Goal: Information Seeking & Learning: Understand process/instructions

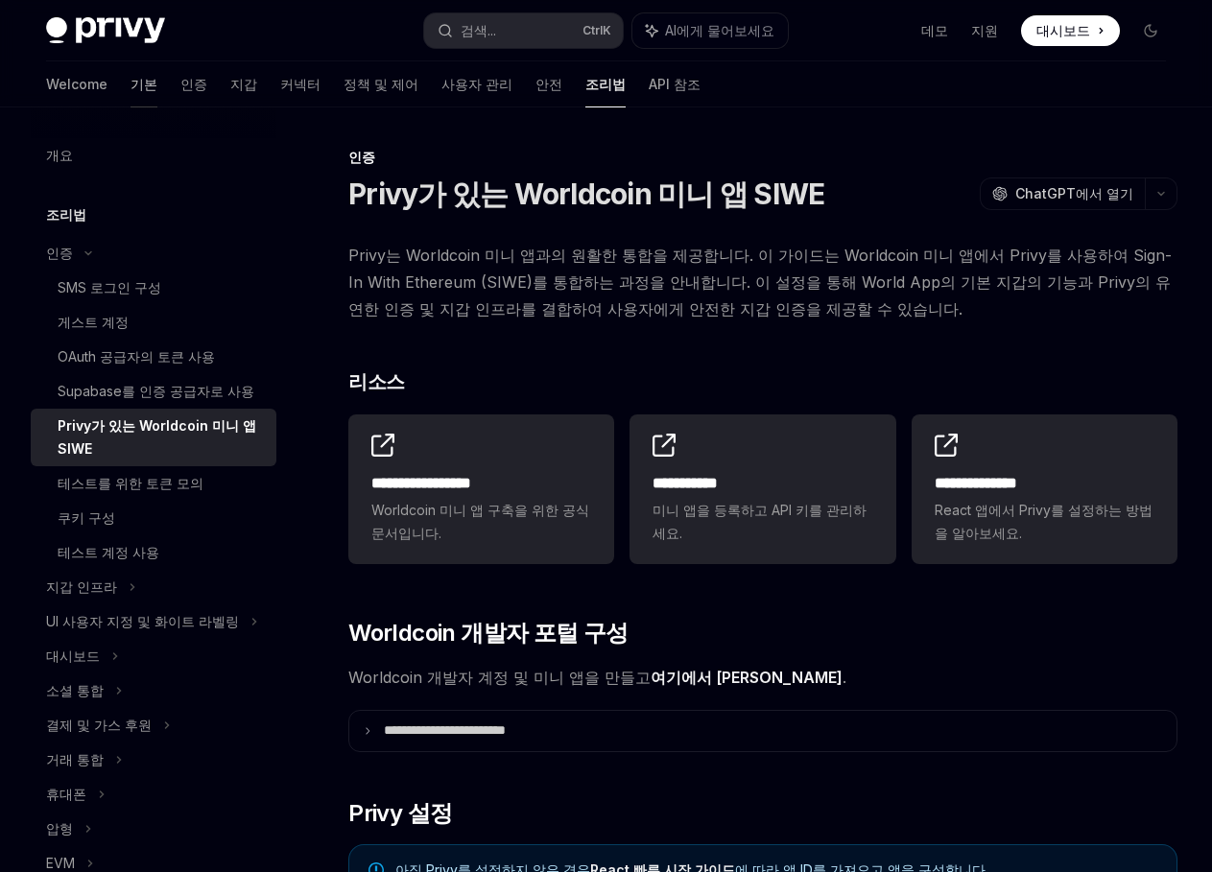
click at [131, 84] on font "기본" at bounding box center [144, 84] width 27 height 19
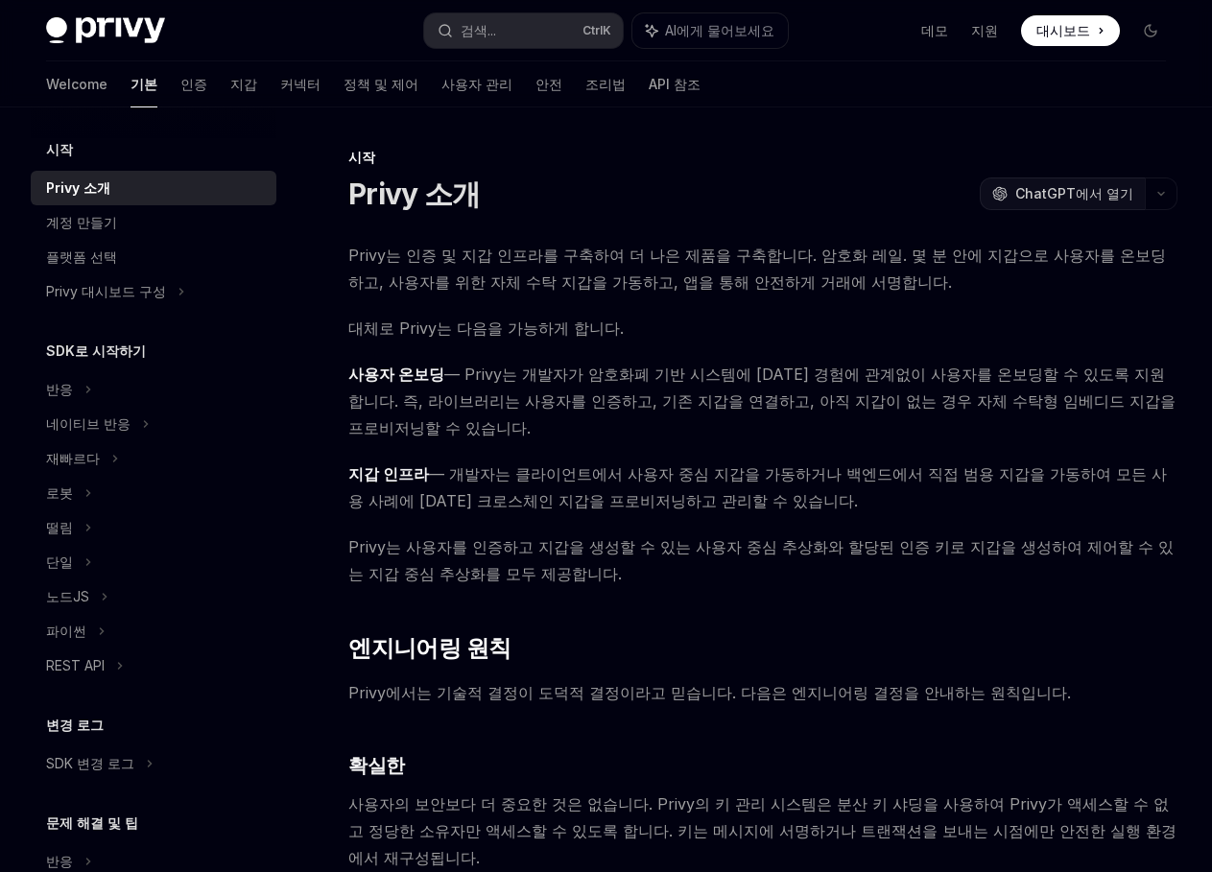
click at [1097, 198] on span "ChatGPT에서 열기" at bounding box center [1074, 193] width 118 height 19
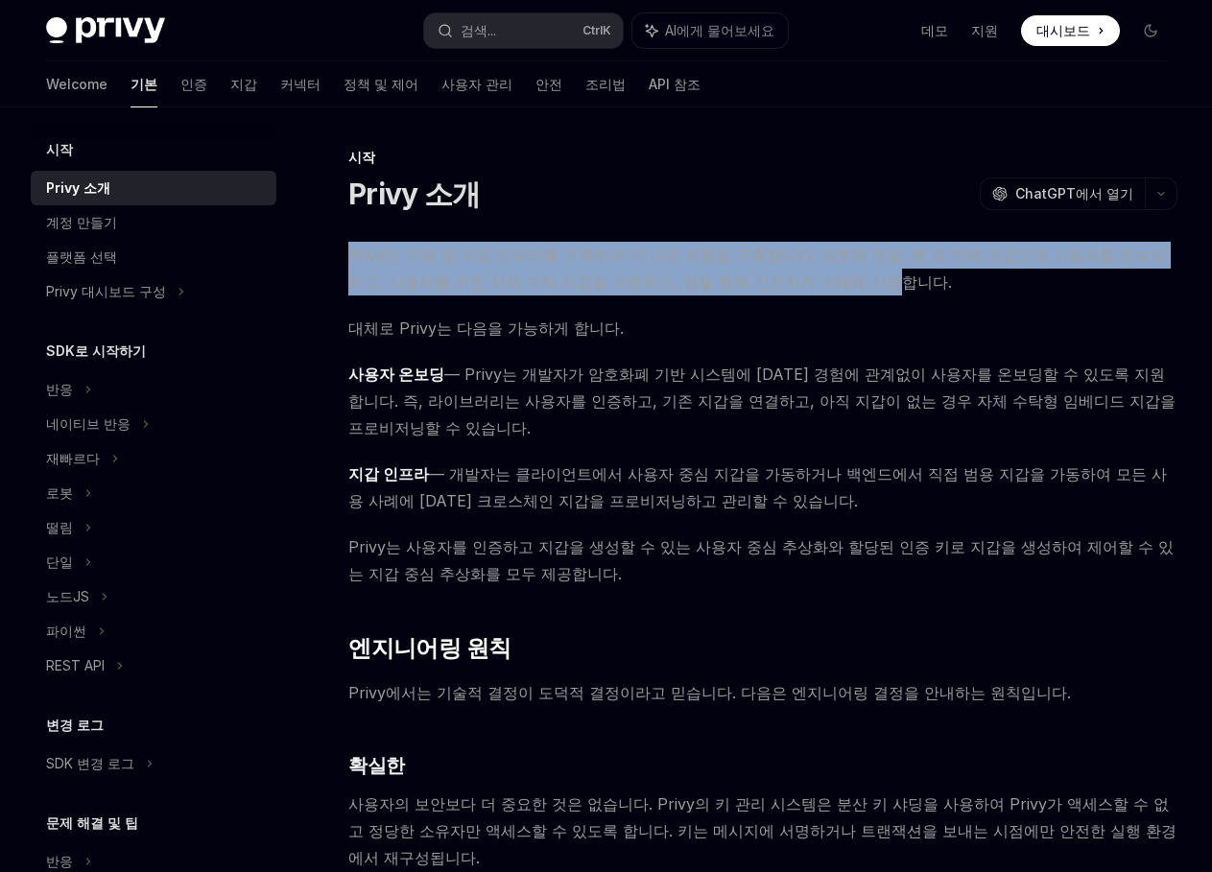
drag, startPoint x: 349, startPoint y: 254, endPoint x: 795, endPoint y: 292, distance: 446.9
click at [795, 292] on span "Privy는 인증 및 지갑 인프라를 구축하여 더 나은 제품을 구축합니다. 암호화 레일. 몇 분 안에 지갑으로 사용자를 온보딩하고, 사용자를 위…" at bounding box center [762, 269] width 829 height 54
copy span "Privy는 인증 및 지갑 인프라를 구축하여 더 나은 제품을 구축합니다. 암호화 레일. 몇 분 안에 지갑으로 사용자를 온보딩하고, 사용자를 위…"
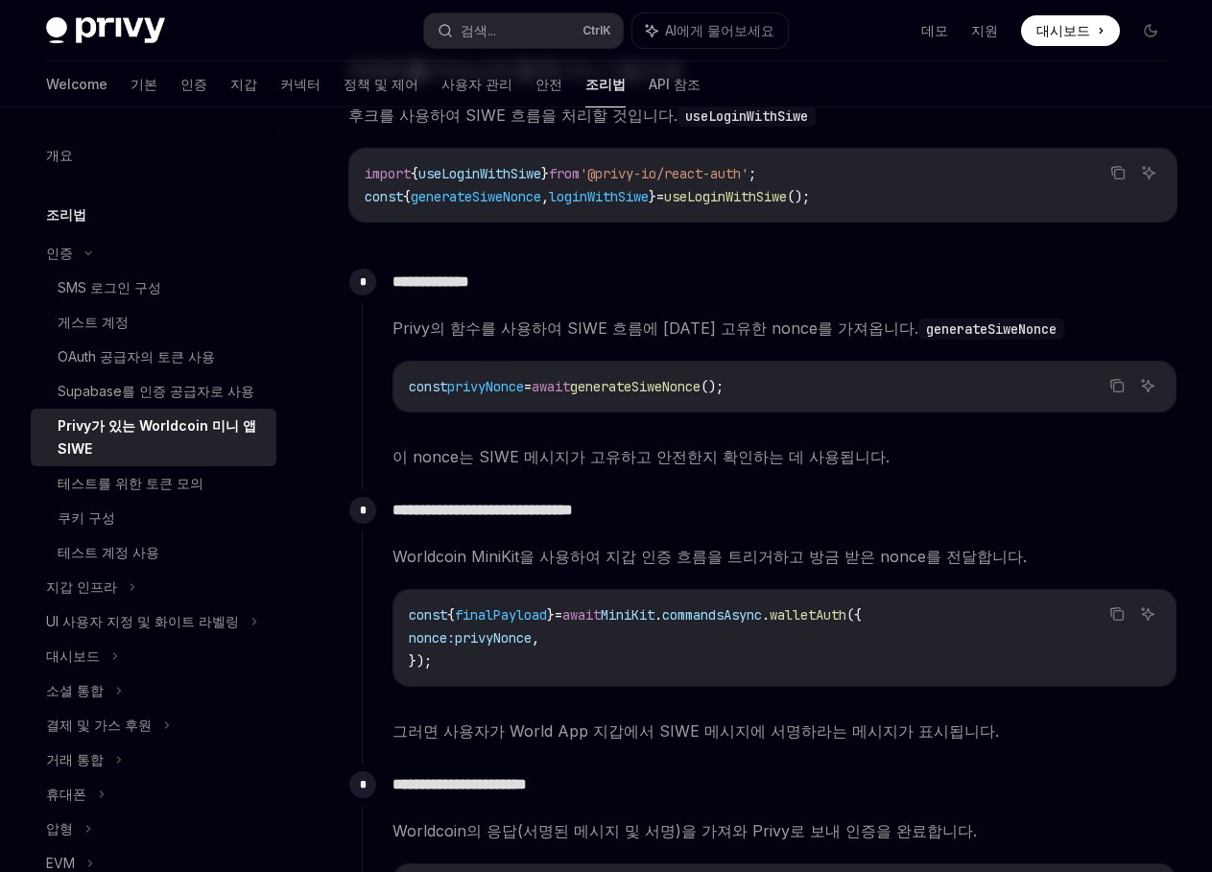
scroll to position [1079, 0]
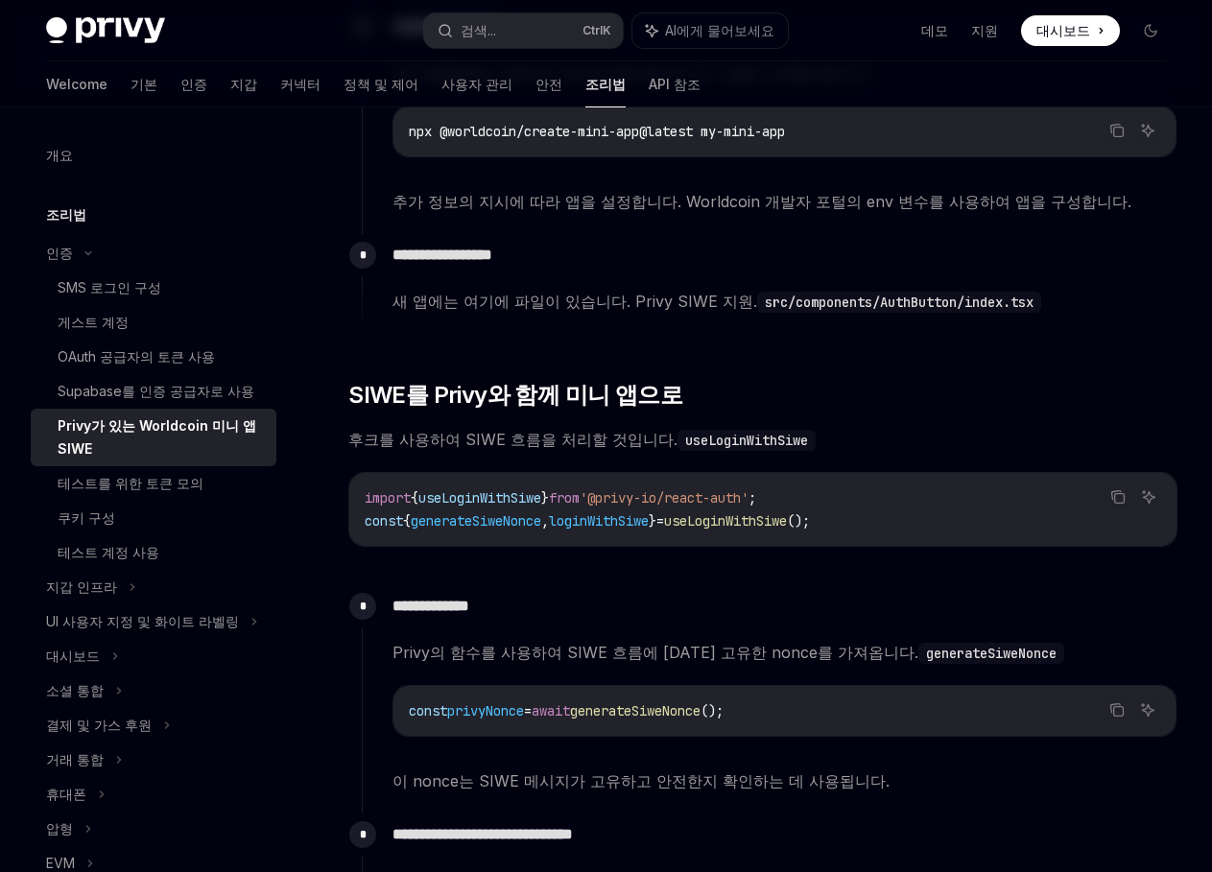
click at [1014, 84] on div "Welcome 기본 인증 지갑 커넥터 정책 및 제어 사용자 관리 안전 조리법 API 참조" at bounding box center [606, 84] width 1212 height 46
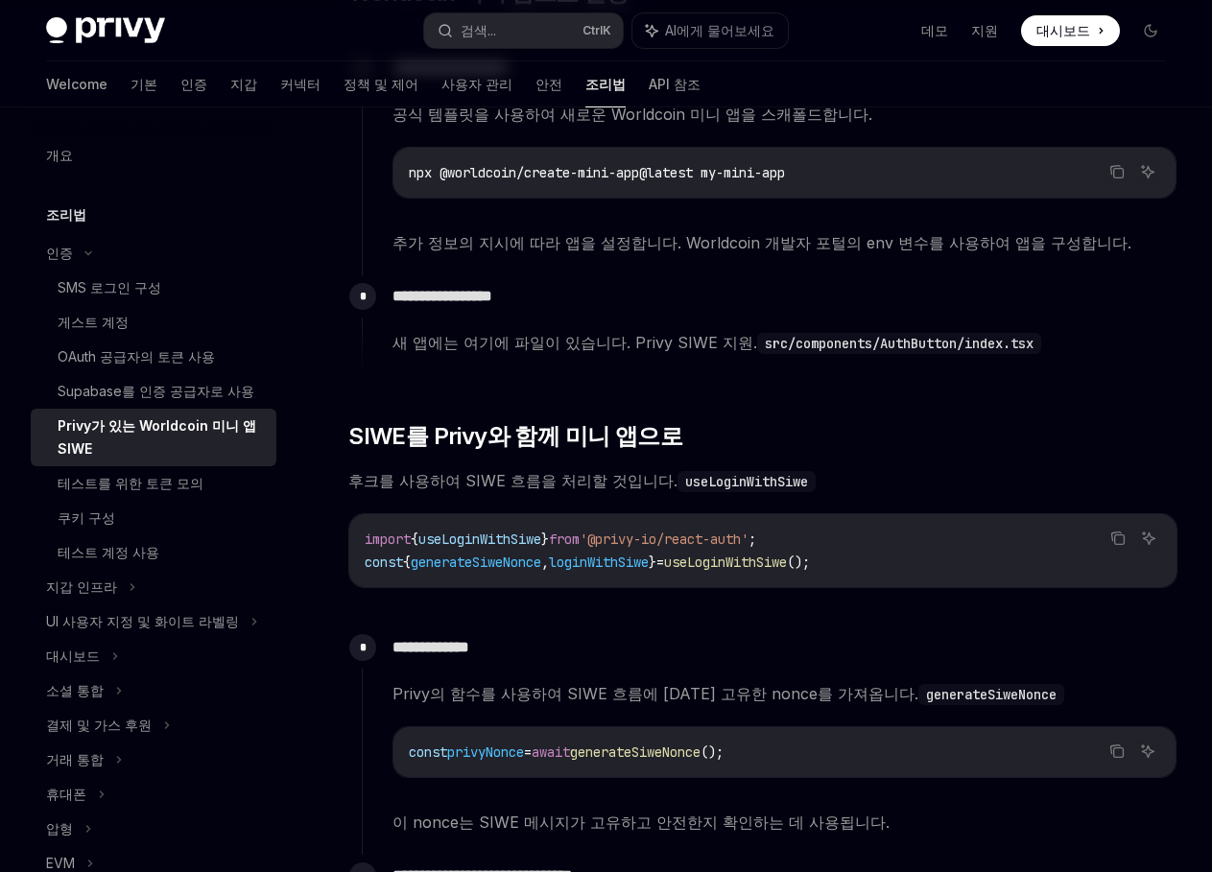
scroll to position [1152, 0]
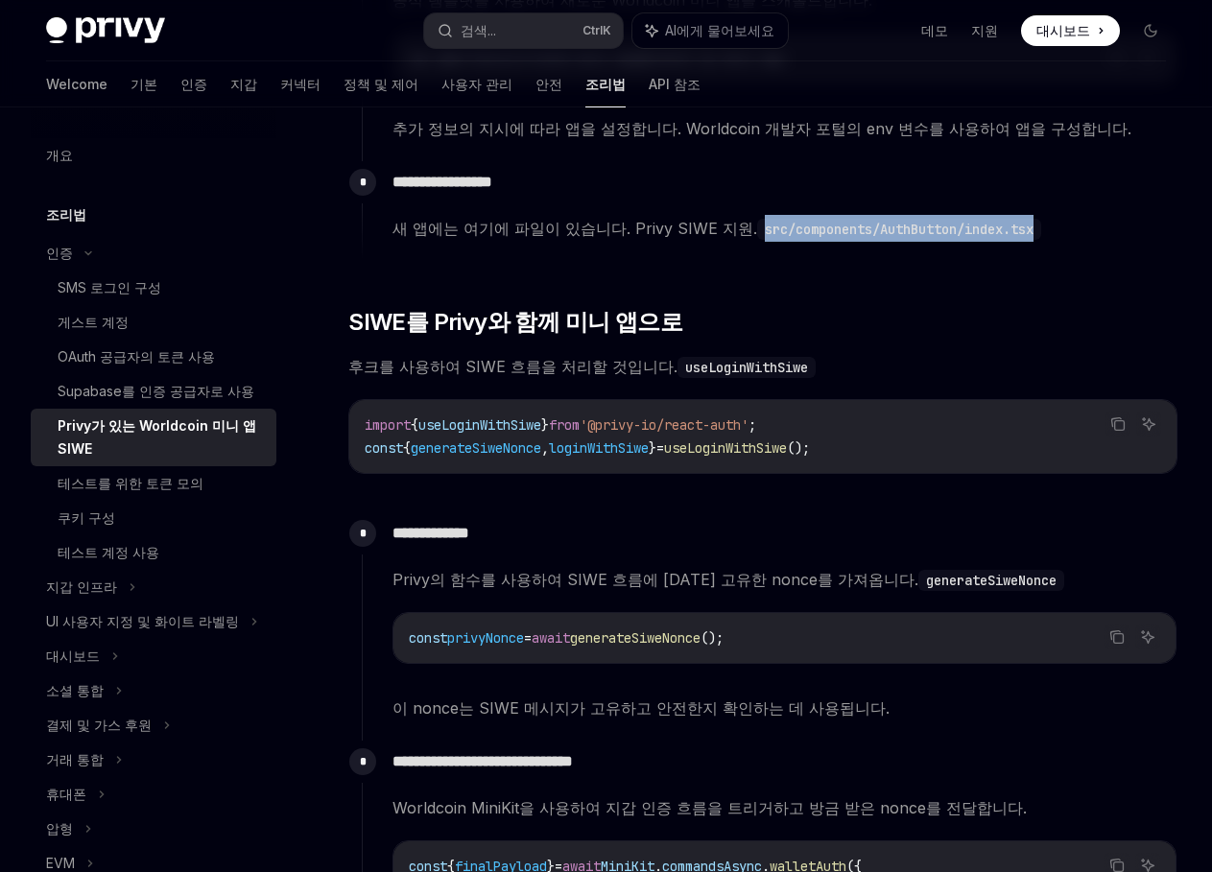
drag, startPoint x: 1034, startPoint y: 227, endPoint x: 737, endPoint y: 232, distance: 296.6
click at [737, 232] on span "새 앱에는 여기에 파일이 있습니다. Privy SIWE 지원. src/components/AuthButton/index.tsx" at bounding box center [785, 228] width 784 height 27
drag, startPoint x: 737, startPoint y: 232, endPoint x: 920, endPoint y: 292, distance: 192.7
click at [920, 292] on div "**********" at bounding box center [762, 339] width 829 height 2499
click at [953, 236] on code "src/components/AuthButton/index.tsx" at bounding box center [899, 229] width 284 height 21
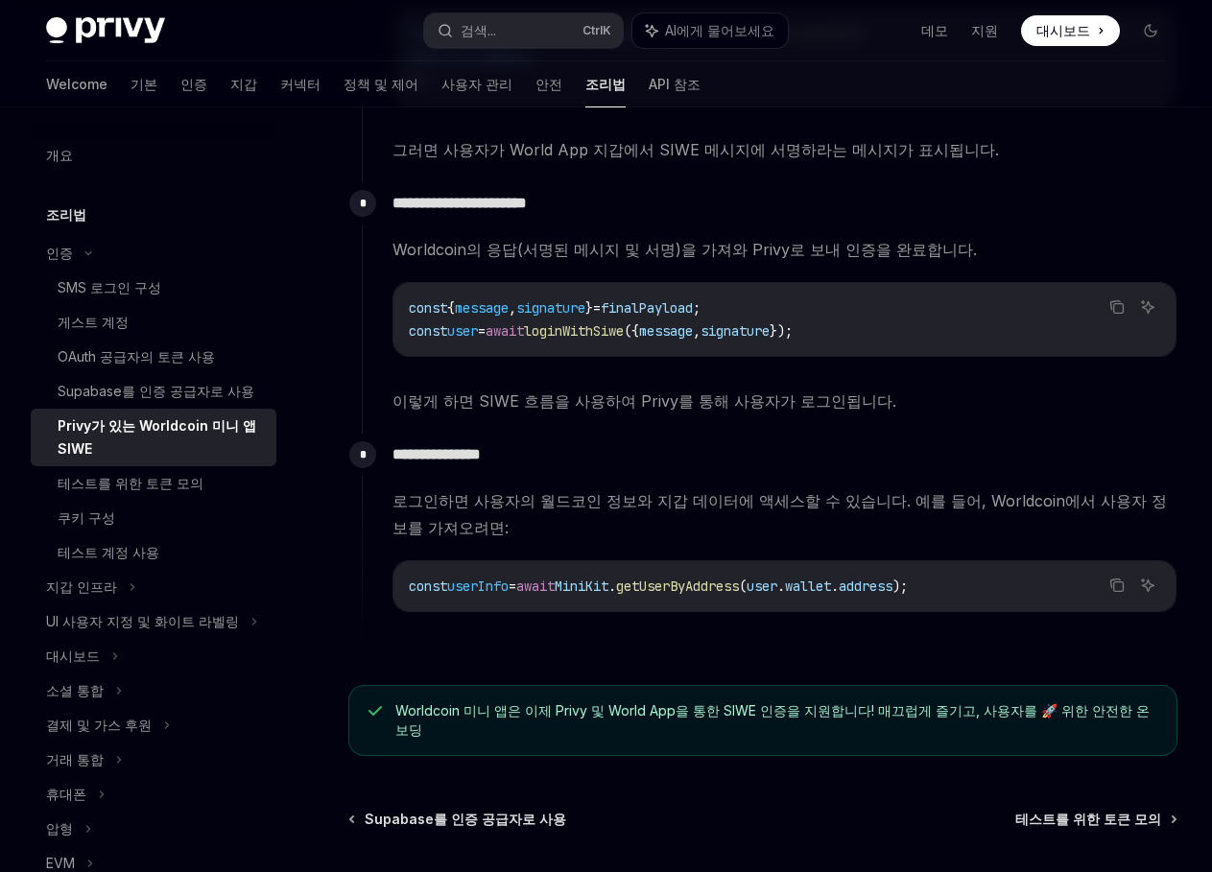
scroll to position [2016, 0]
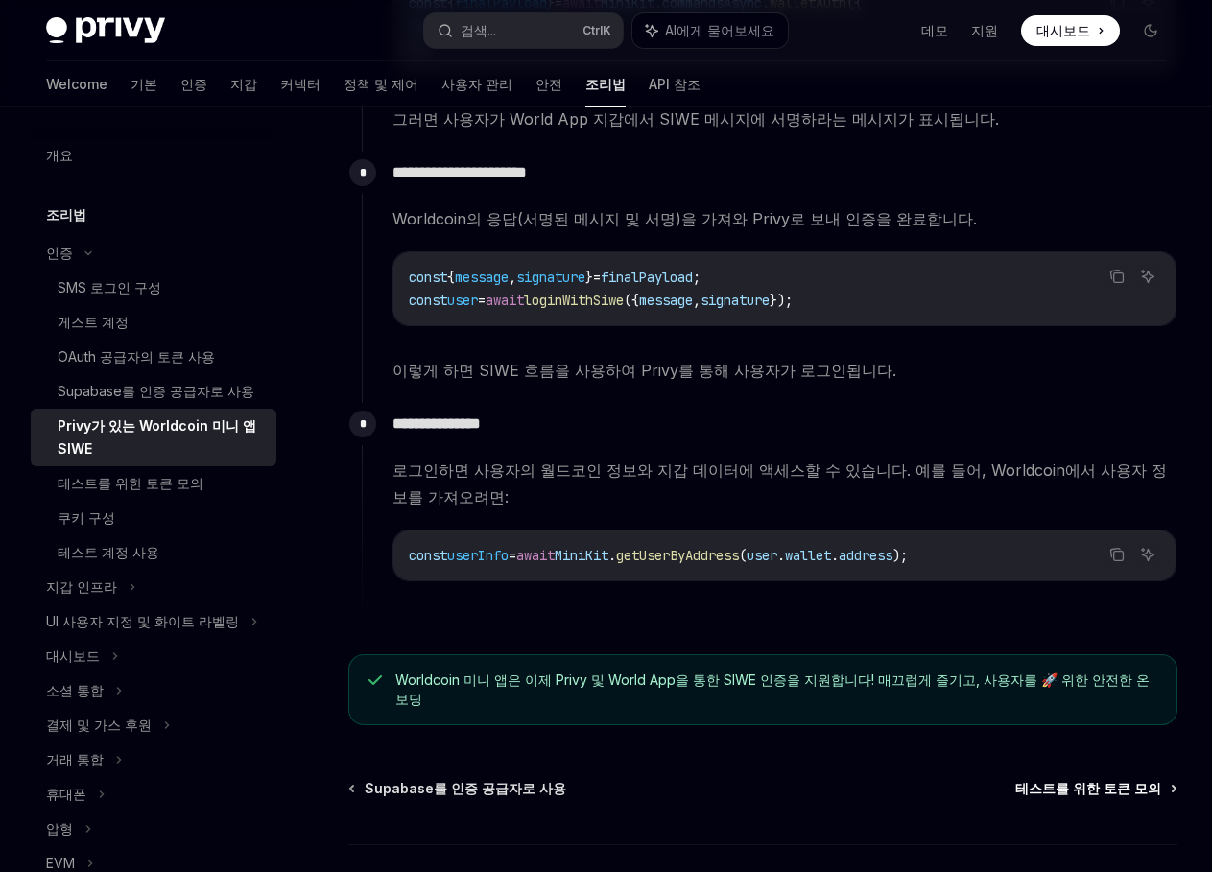
click at [1091, 779] on span "테스트를 위한 토큰 모의" at bounding box center [1088, 788] width 146 height 19
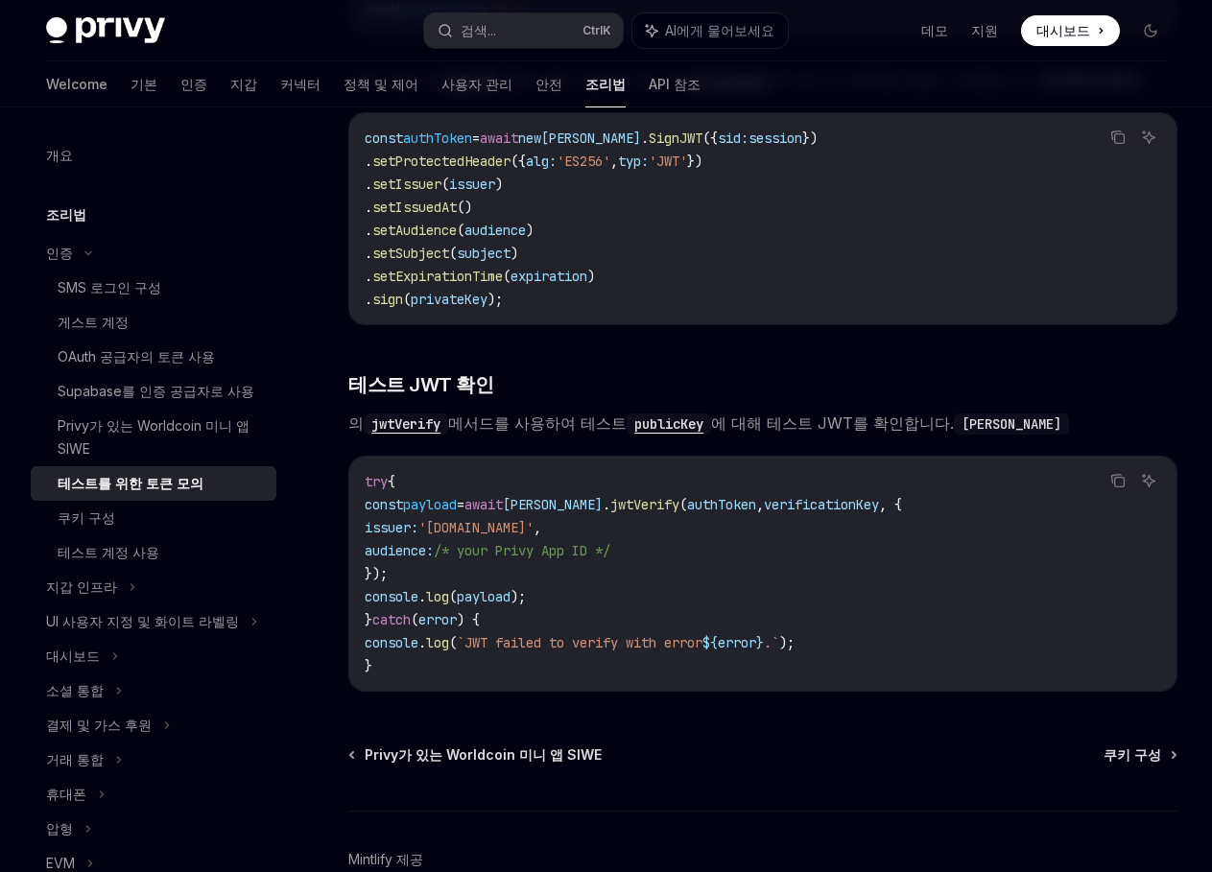
scroll to position [1332, 0]
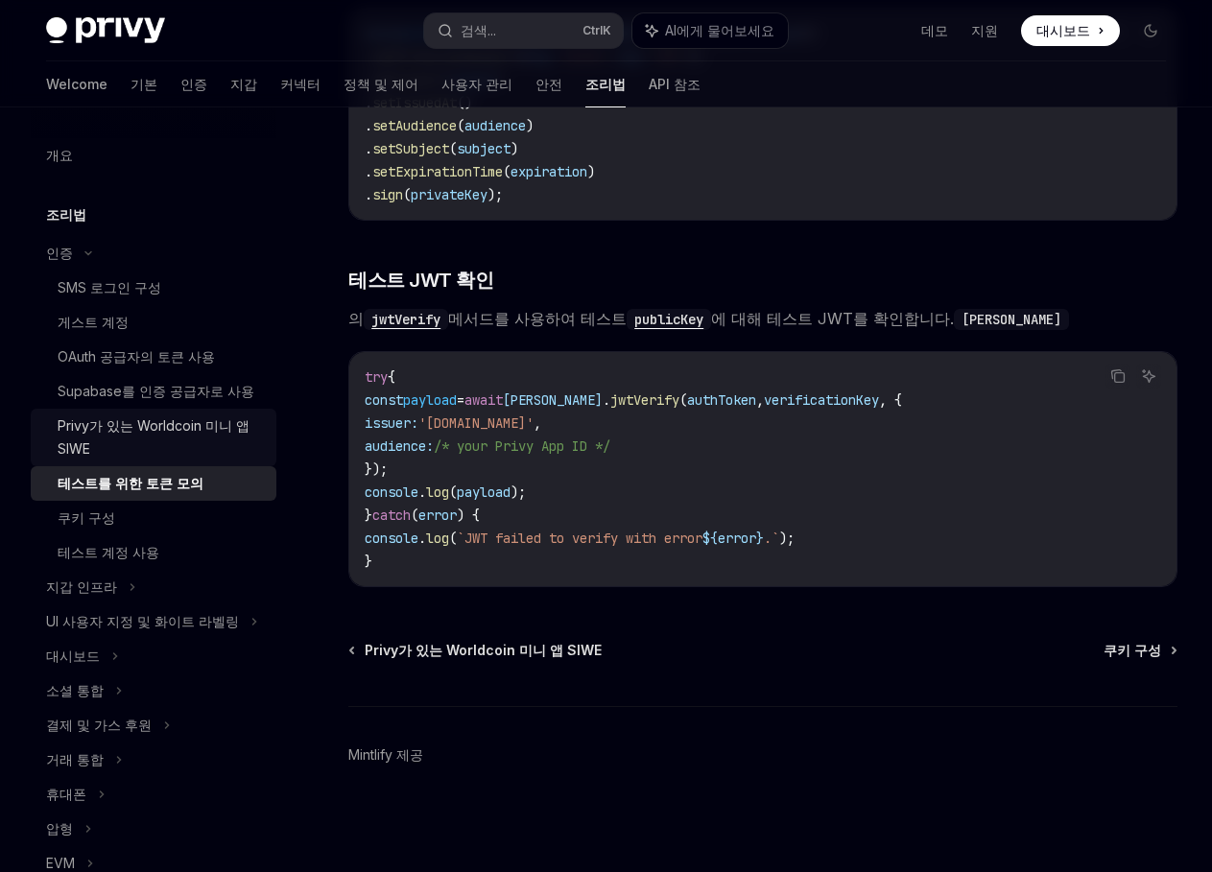
click at [151, 424] on div "Privy가 있는 Worldcoin 미니 앱 SIWE" at bounding box center [161, 438] width 207 height 46
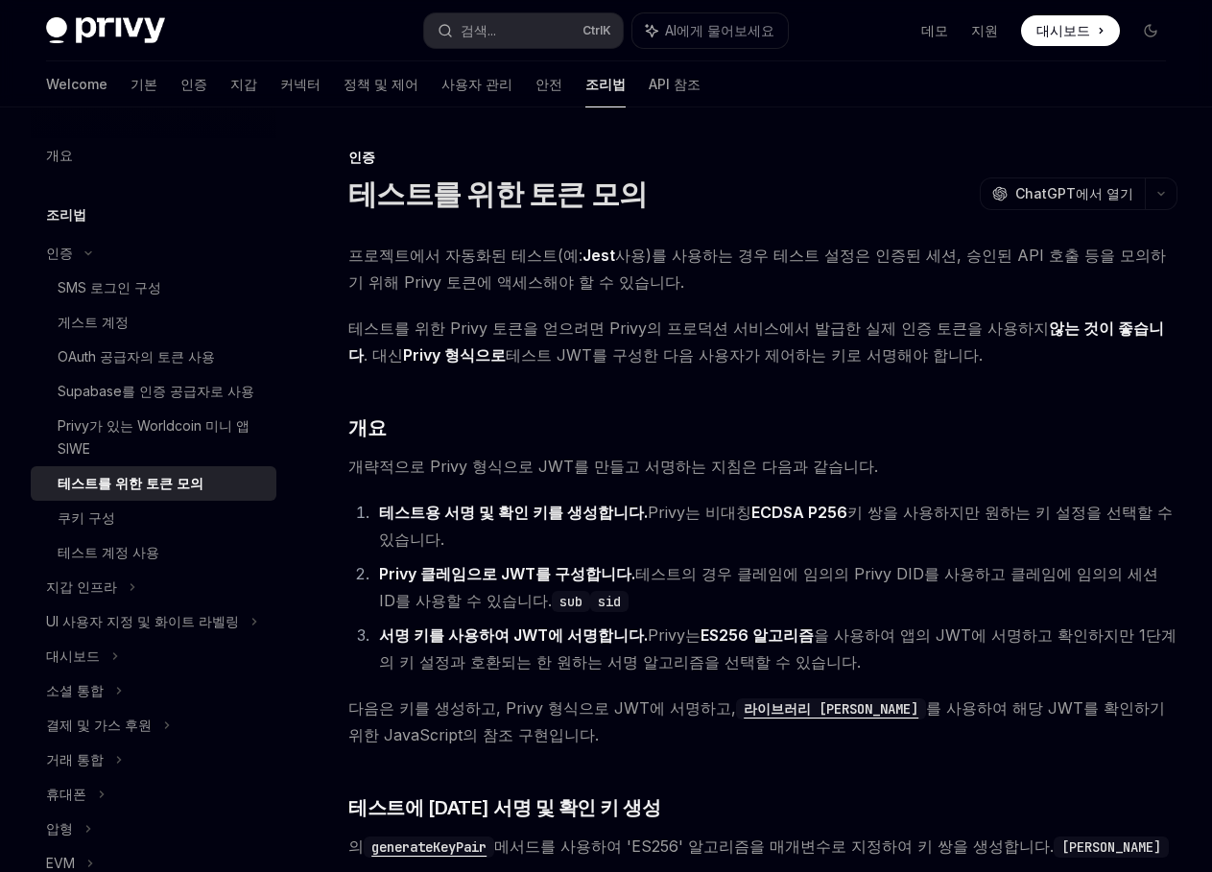
type textarea "*"
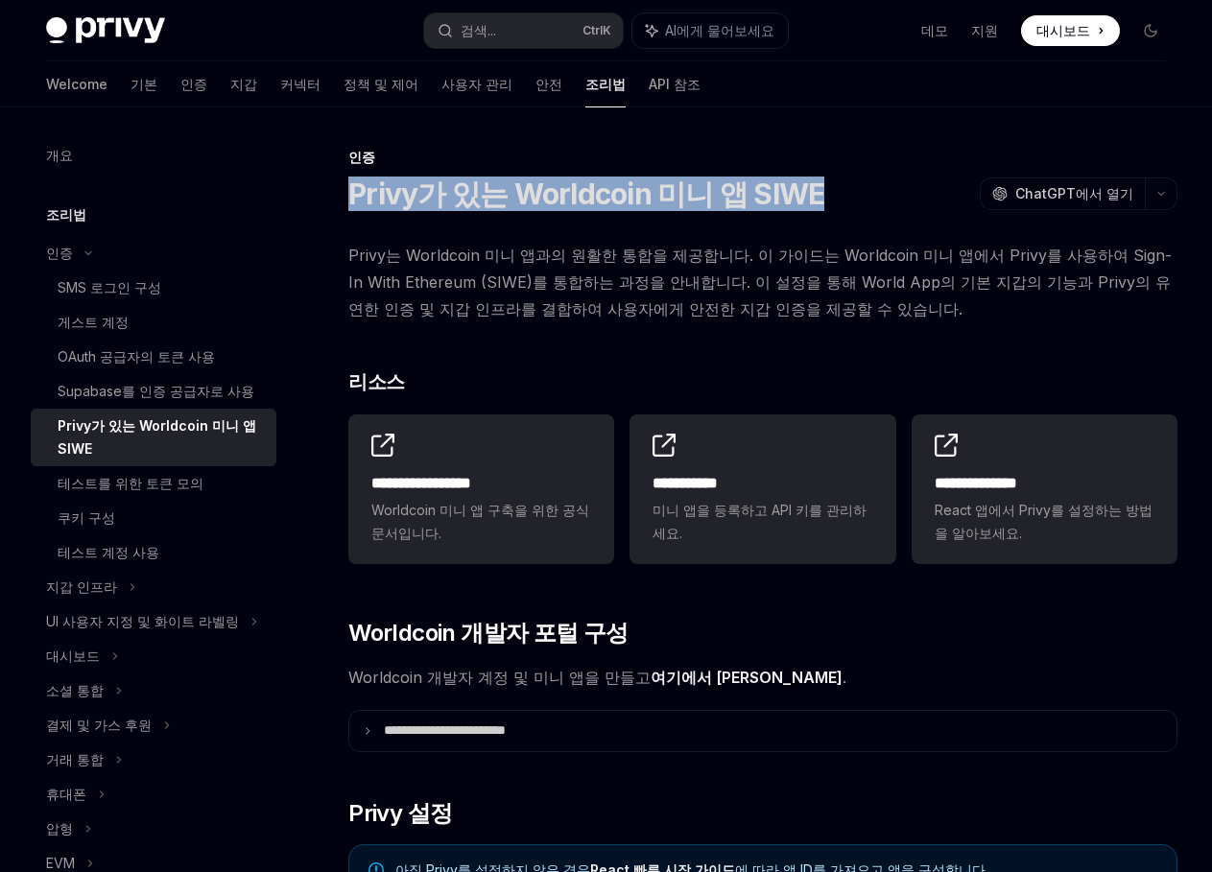
drag, startPoint x: 823, startPoint y: 202, endPoint x: 317, endPoint y: 191, distance: 506.9
copy h1 "Privy가 있는 Worldcoin 미니 앱 SIWE"
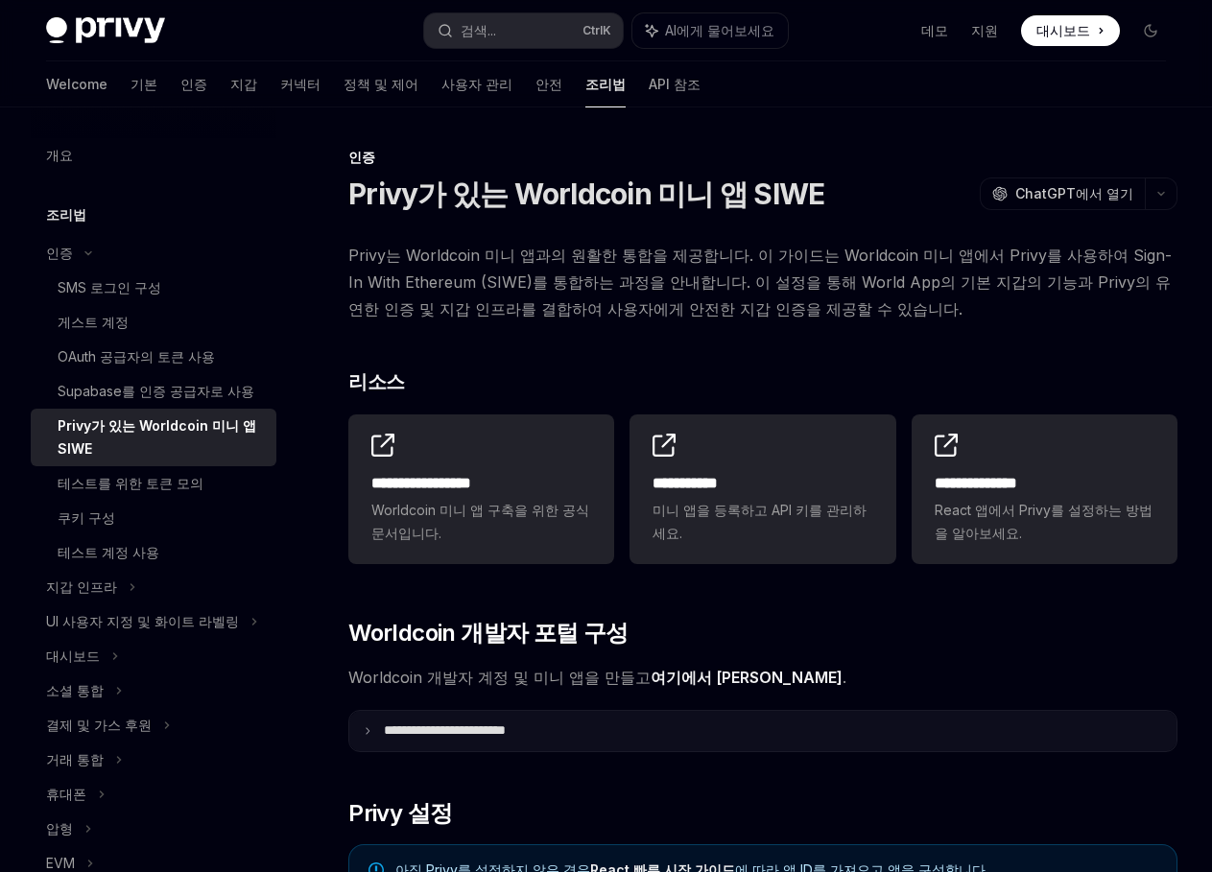
click at [1093, 716] on summary "**********" at bounding box center [762, 731] width 827 height 40
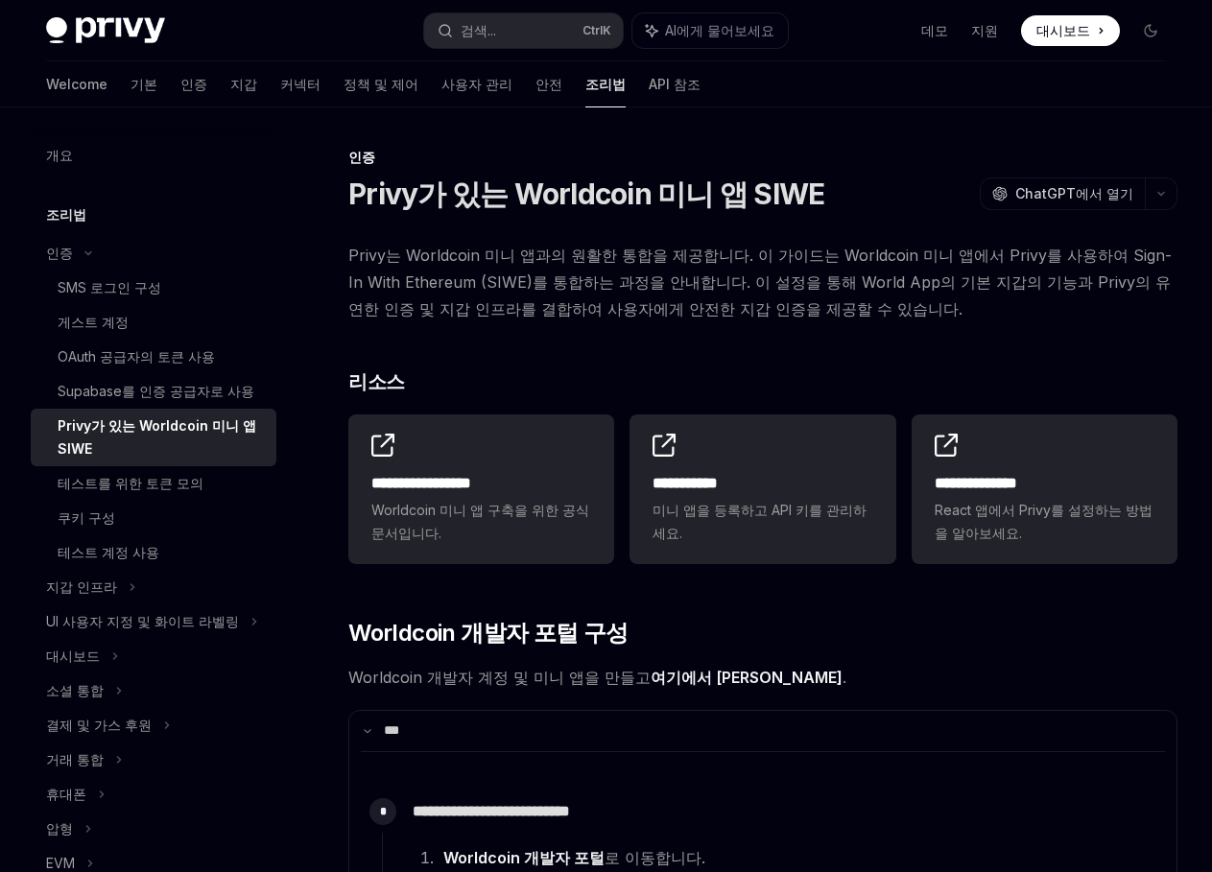
click at [1080, 668] on span "Worldcoin 개발자 계정 및 미니 앱을 만들고 여기에서 자세히 알아보세요 ." at bounding box center [762, 677] width 829 height 27
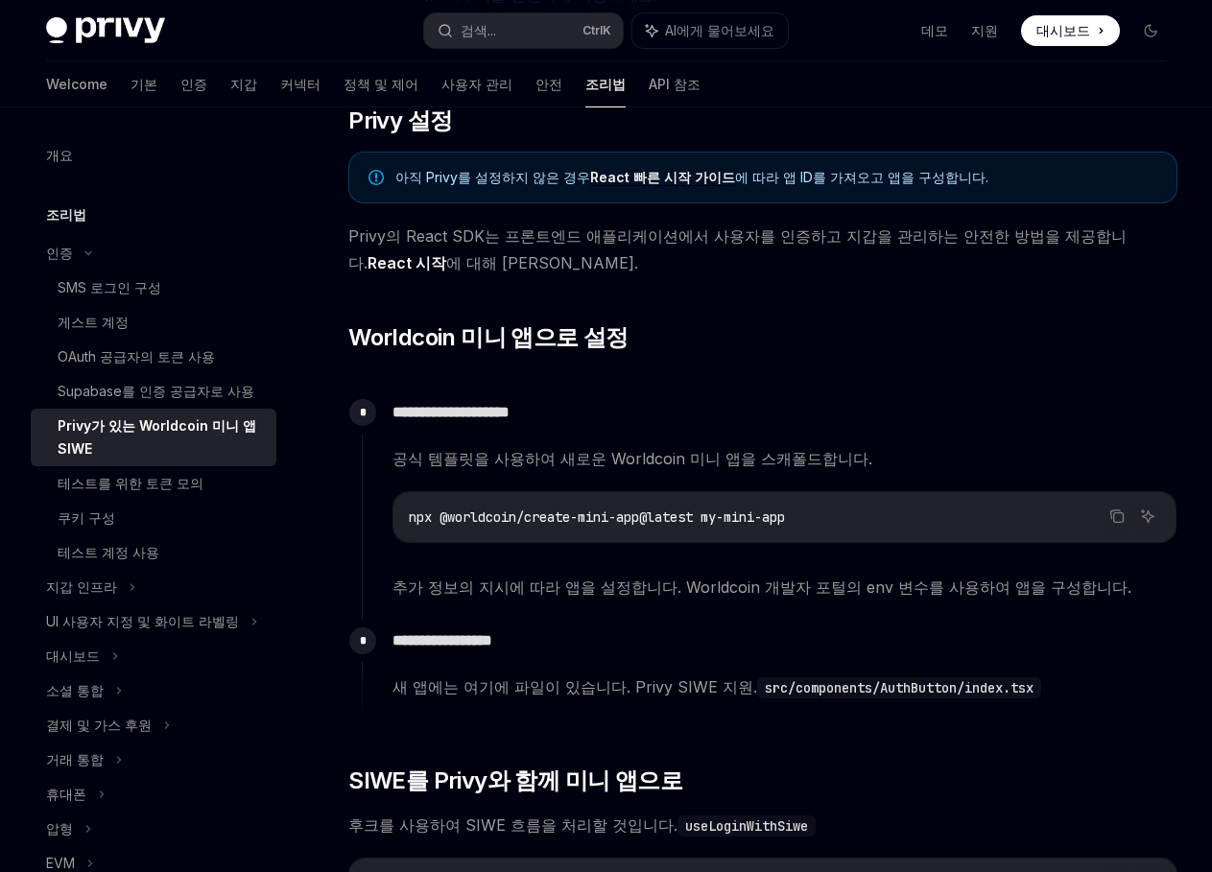
scroll to position [1152, 0]
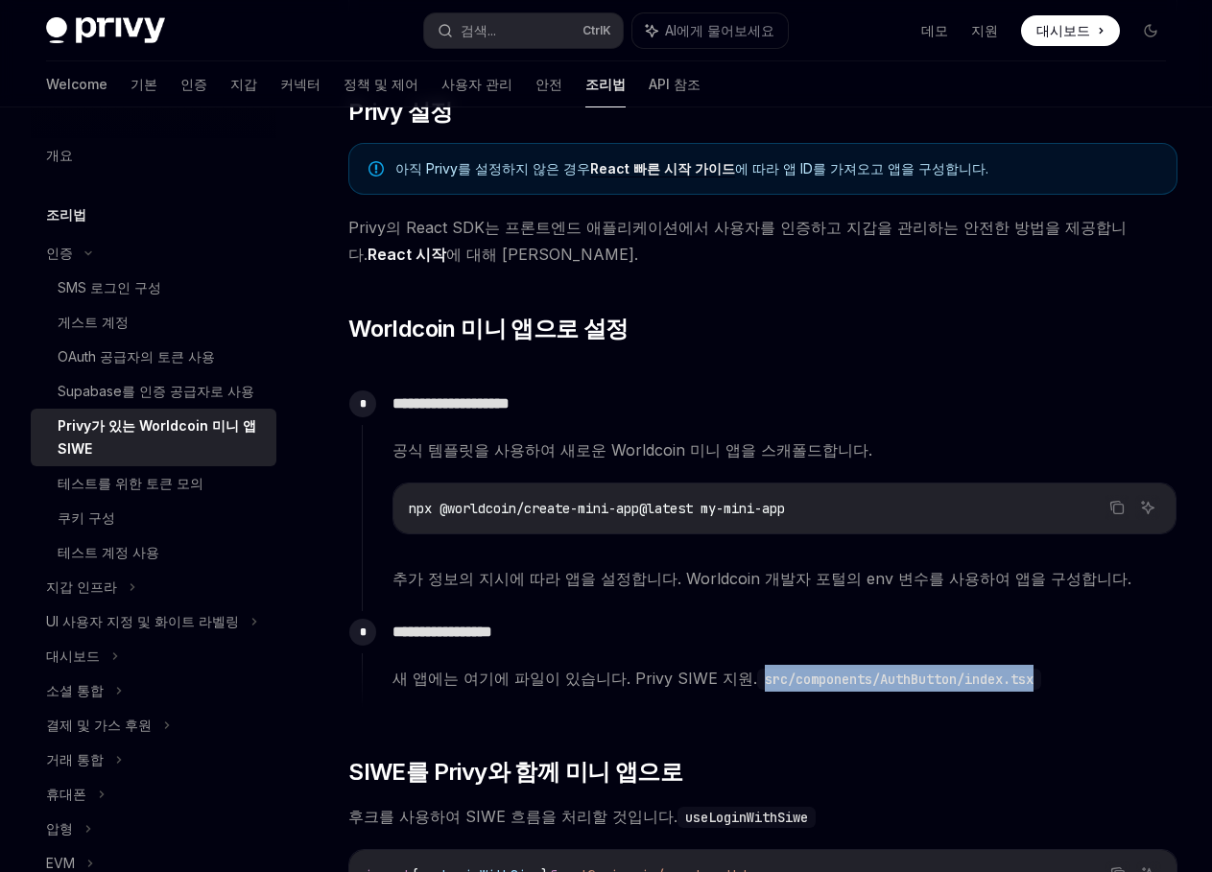
drag, startPoint x: 1036, startPoint y: 681, endPoint x: 744, endPoint y: 682, distance: 291.8
click at [744, 682] on span "새 앱에는 여기에 파일이 있습니다. Privy SIWE 지원. src/components/AuthButton/index.tsx" at bounding box center [785, 678] width 784 height 27
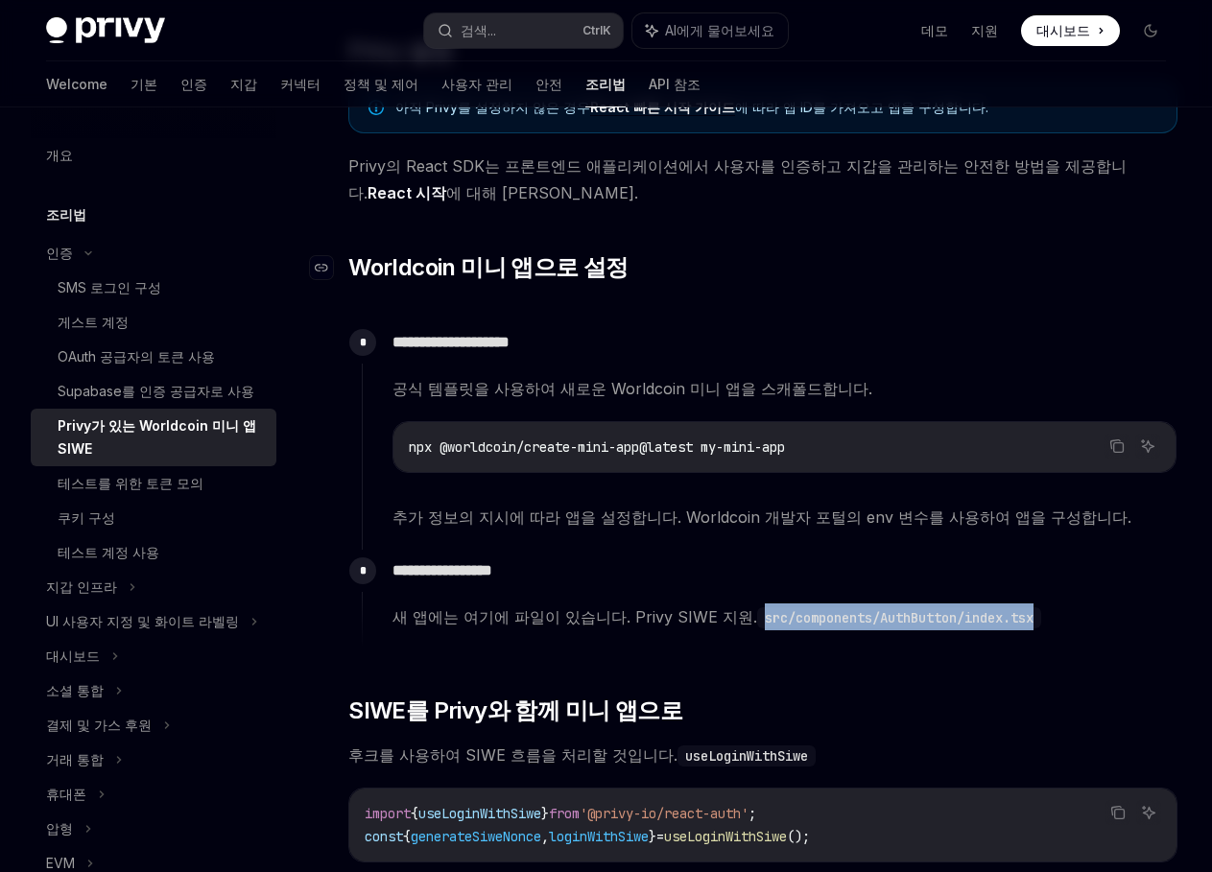
scroll to position [1248, 0]
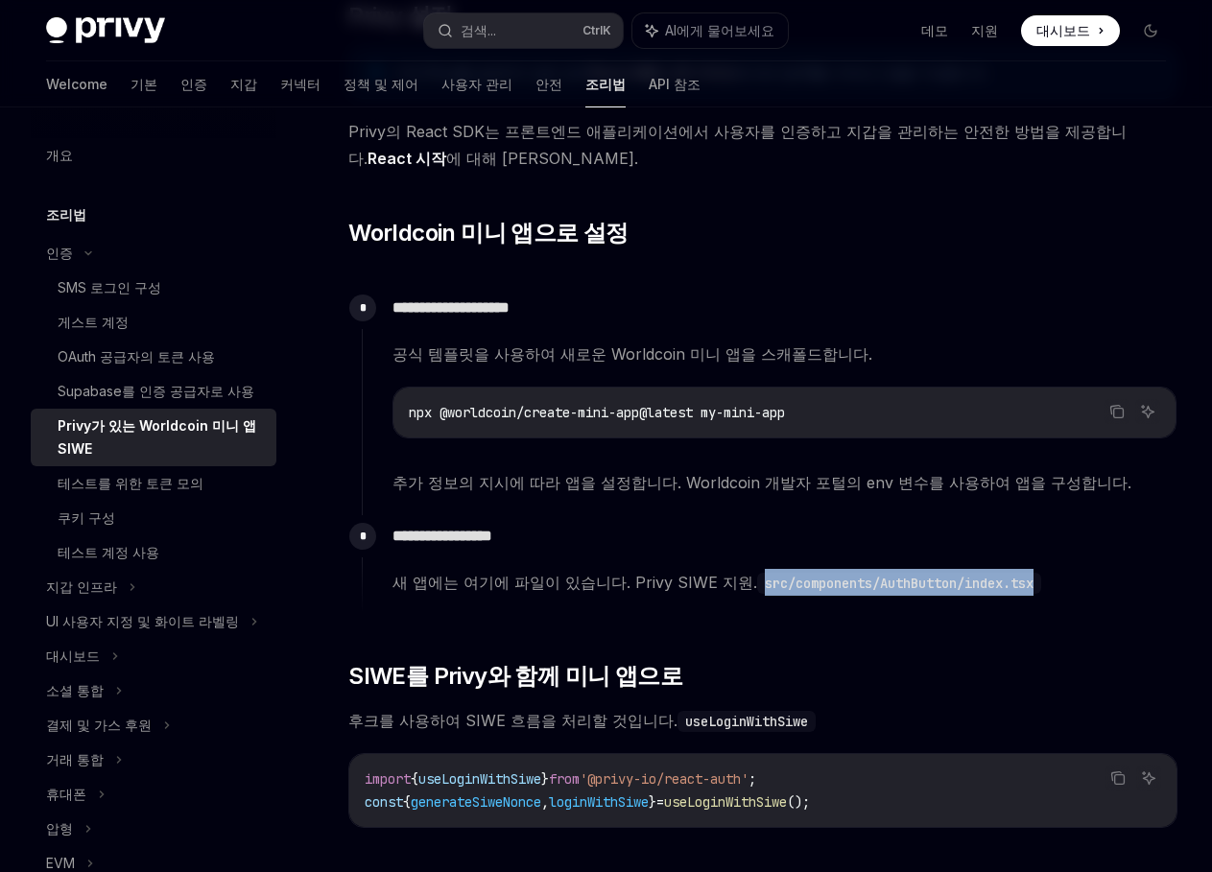
click at [1080, 578] on span "새 앱에는 여기에 파일이 있습니다. Privy SIWE 지원. src/components/AuthButton/index.tsx" at bounding box center [785, 582] width 784 height 27
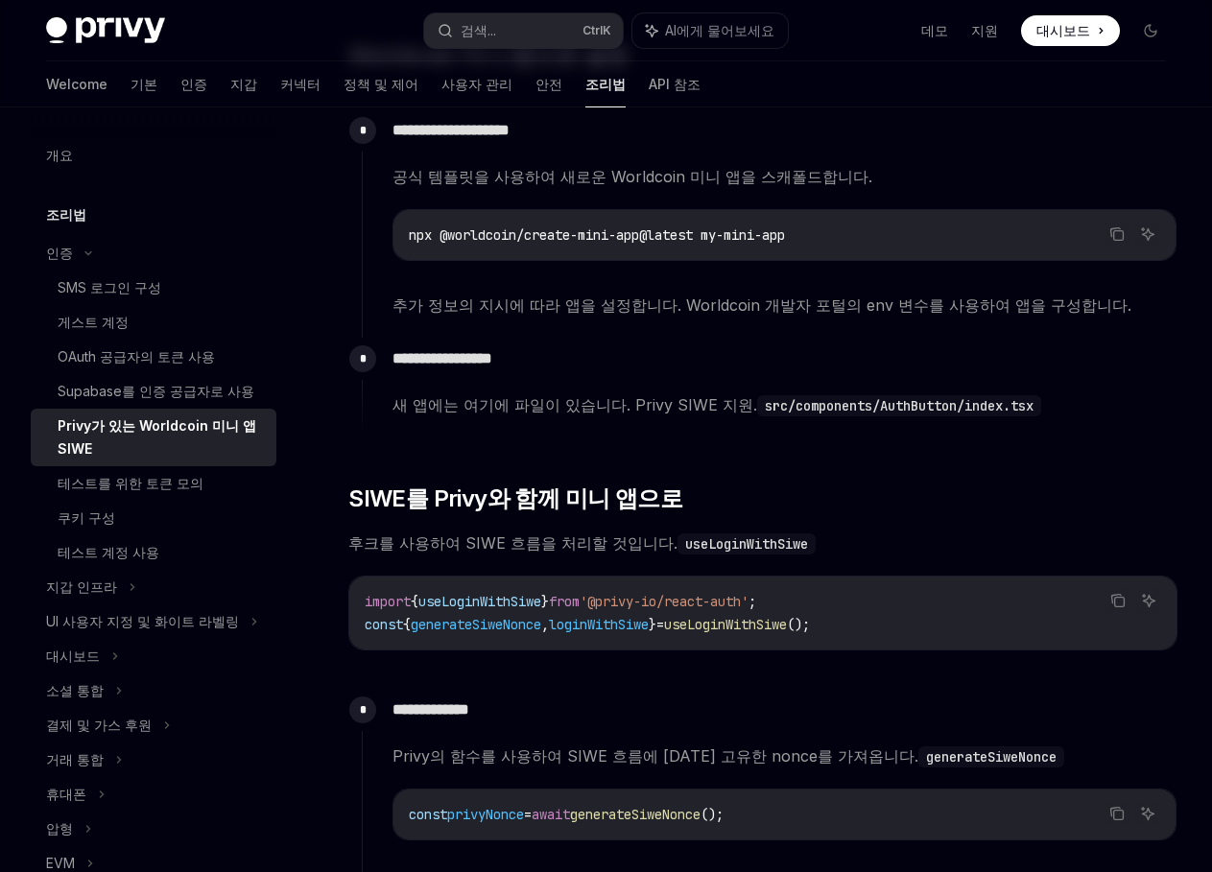
scroll to position [1440, 0]
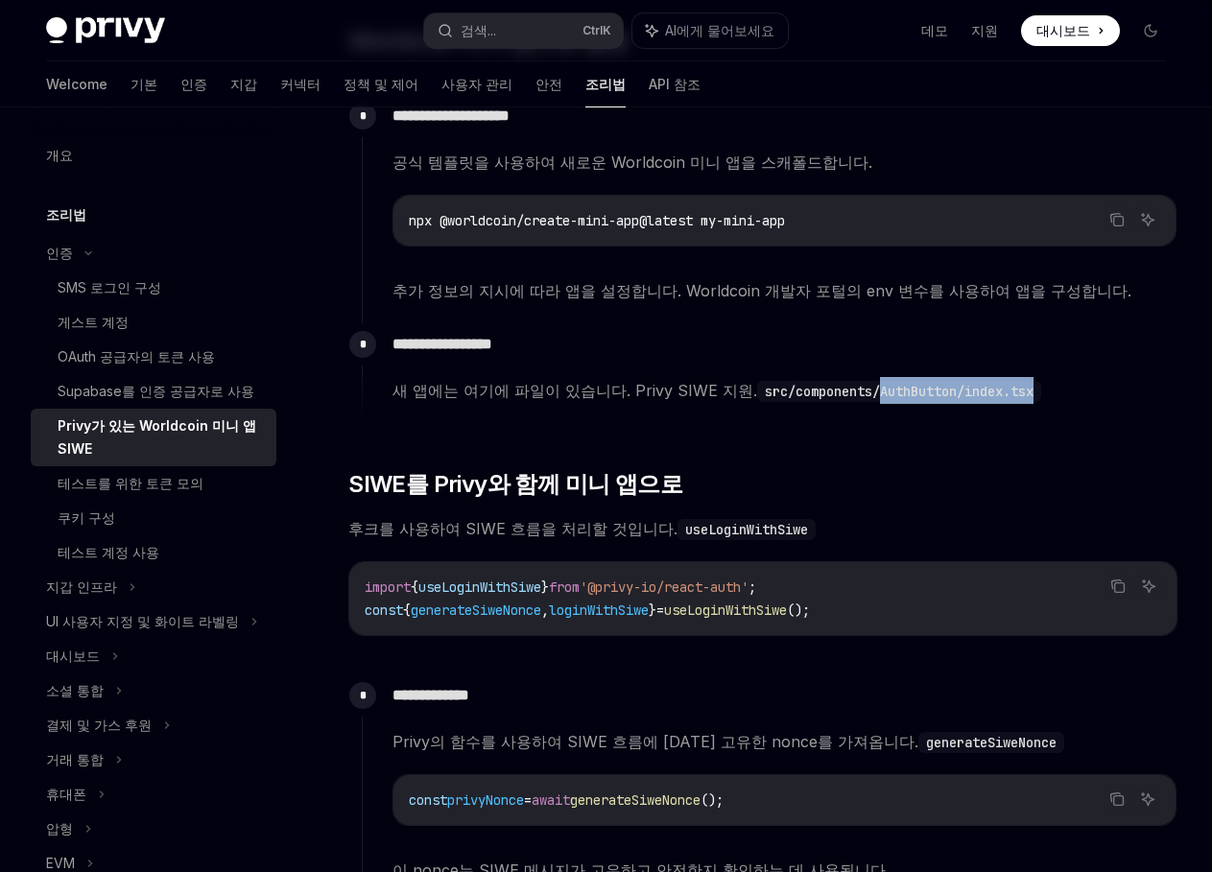
drag, startPoint x: 1058, startPoint y: 392, endPoint x: 864, endPoint y: 397, distance: 194.0
click at [864, 397] on span "새 앱에는 여기에 파일이 있습니다. Privy SIWE 지원. src/components/AuthButton/index.tsx" at bounding box center [785, 390] width 784 height 27
